Goal: Task Accomplishment & Management: Manage account settings

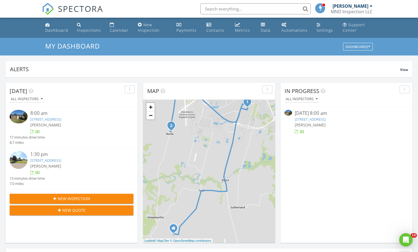
click at [326, 118] on link "3310 Jefferson St, Owensboro, KY 42303" at bounding box center [310, 119] width 31 height 5
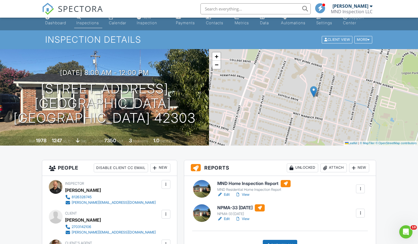
click at [225, 220] on link "Edit" at bounding box center [223, 219] width 12 height 6
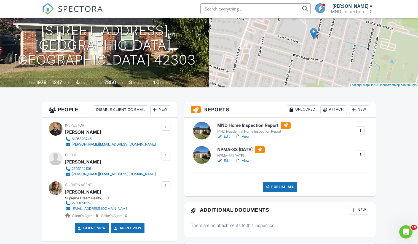
scroll to position [92, 0]
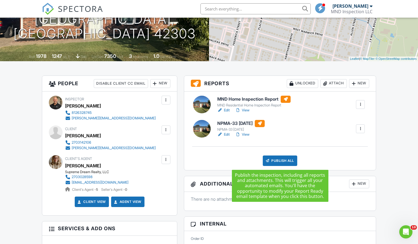
click at [283, 163] on div "Publish All" at bounding box center [280, 161] width 34 height 10
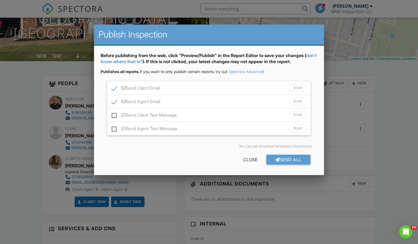
click at [114, 114] on label "Send Client Text Message" at bounding box center [144, 116] width 65 height 7
click at [114, 114] on input "Send Client Text Message" at bounding box center [114, 113] width 4 height 4
checkbox input "true"
click at [277, 159] on div at bounding box center [277, 159] width 5 height 4
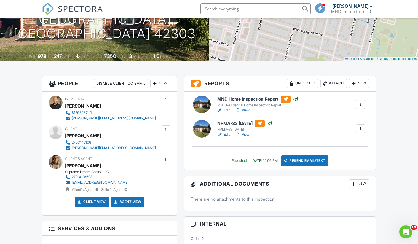
click at [70, 9] on span "SPECTORA" at bounding box center [80, 9] width 45 height 12
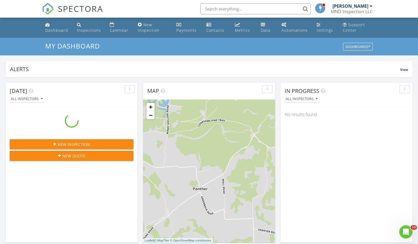
scroll to position [502, 418]
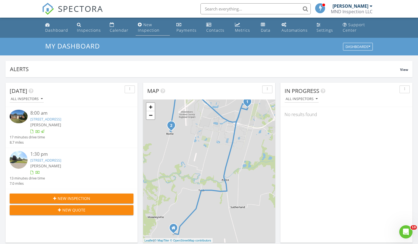
click at [139, 26] on div "New Inspection" at bounding box center [140, 24] width 4 height 4
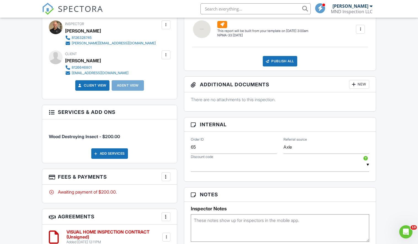
scroll to position [220, 0]
click at [240, 221] on textarea at bounding box center [280, 228] width 178 height 28
type textarea "George Riley Jr. 8127954145. glrriley@hotmail.com"
click at [280, 182] on div "Reports Locked Attach New (Untitled report) NPMA-33 October 2019 Edit View NPMA…" at bounding box center [280, 213] width 199 height 426
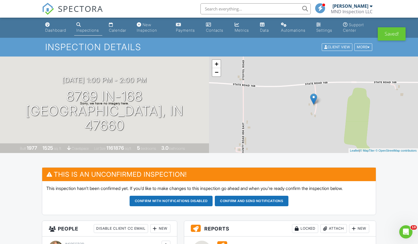
scroll to position [0, 0]
click at [244, 30] on div "Metrics" at bounding box center [242, 30] width 14 height 5
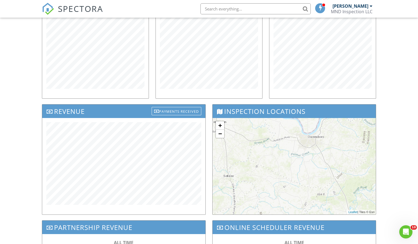
scroll to position [130, 0]
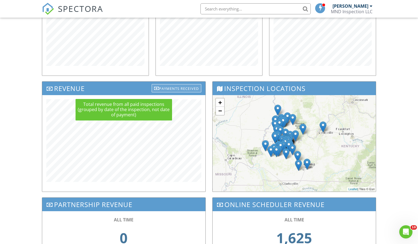
click at [175, 89] on div "Payments Received" at bounding box center [177, 88] width 50 height 8
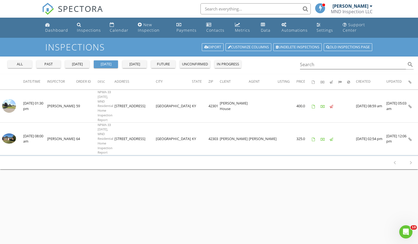
click at [21, 62] on div "all" at bounding box center [20, 65] width 20 height 6
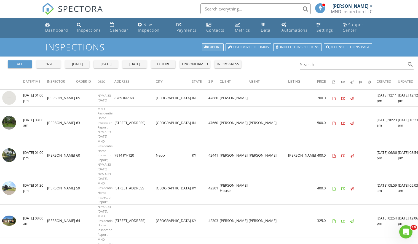
click at [210, 45] on link "Export" at bounding box center [213, 47] width 22 height 8
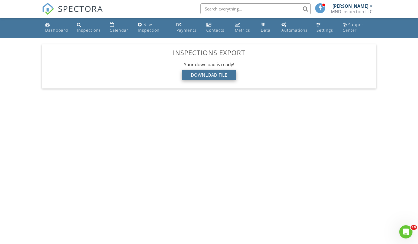
click at [204, 75] on div "Download File" at bounding box center [209, 75] width 54 height 10
click at [225, 75] on div "Download File" at bounding box center [209, 75] width 54 height 10
click at [51, 29] on div "Dashboard" at bounding box center [56, 30] width 23 height 5
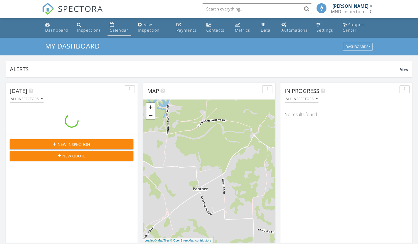
click at [117, 28] on div "Calendar" at bounding box center [119, 30] width 19 height 5
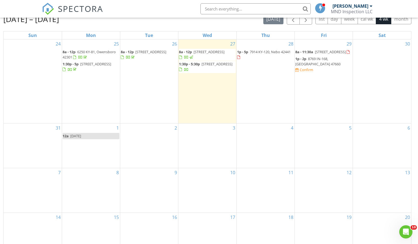
scroll to position [59, 0]
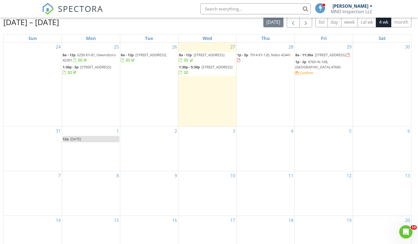
click at [295, 23] on span "button" at bounding box center [293, 22] width 7 height 7
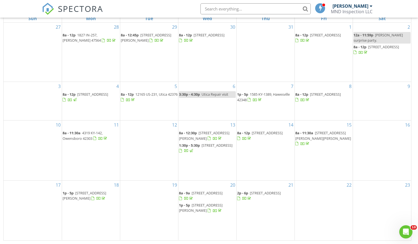
scroll to position [79, 0]
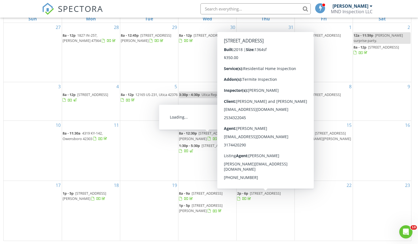
click at [257, 196] on span "6465 Valley Brook Trace, Utica 42376" at bounding box center [265, 193] width 31 height 5
